Goal: Obtain resource: Download file/media

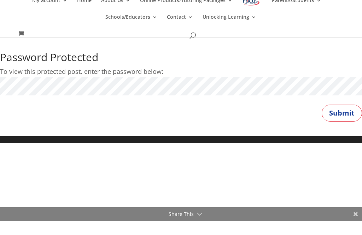
click at [342, 119] on button "Submit" at bounding box center [342, 127] width 40 height 17
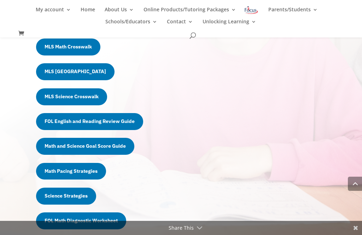
scroll to position [359, 0]
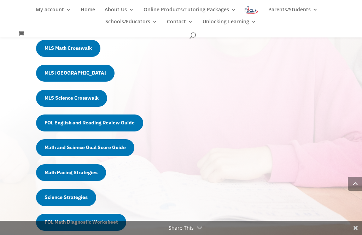
click at [77, 197] on link "Science Strategies" at bounding box center [66, 197] width 60 height 17
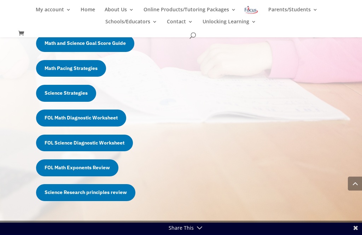
scroll to position [464, 0]
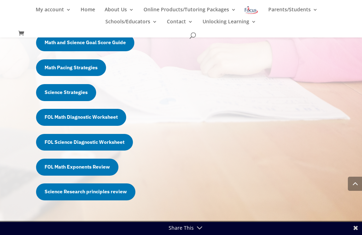
click at [117, 186] on link "Science Research principles review" at bounding box center [85, 192] width 99 height 17
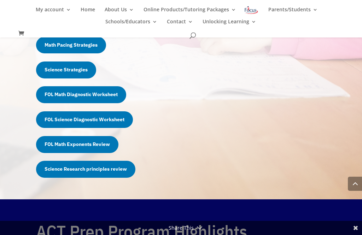
scroll to position [486, 0]
click at [115, 93] on link "FOL Math Diagnostic Worksheet" at bounding box center [81, 94] width 90 height 17
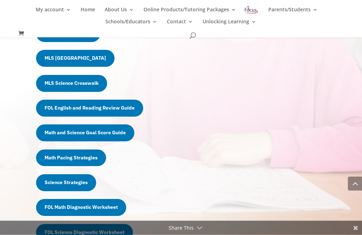
scroll to position [372, 0]
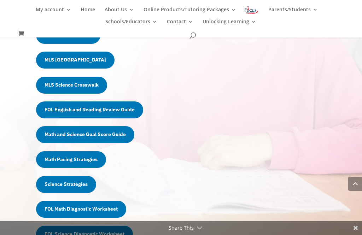
click at [124, 128] on link "Math and Science Goal Score Guide" at bounding box center [85, 134] width 98 height 17
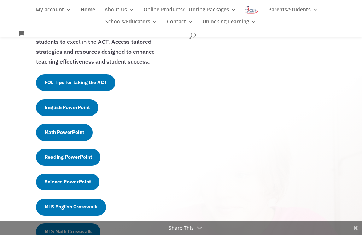
scroll to position [168, 0]
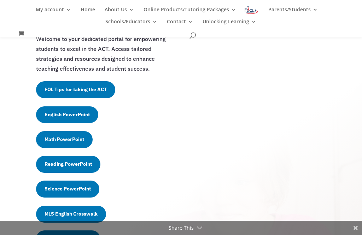
click at [76, 139] on link "Math PowerPoint" at bounding box center [64, 139] width 57 height 17
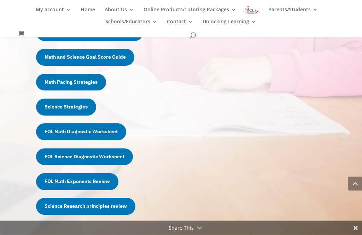
scroll to position [473, 0]
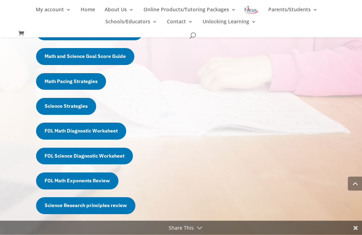
click at [104, 127] on link "FOL Math Diagnostic Worksheet" at bounding box center [81, 131] width 90 height 17
